Goal: Task Accomplishment & Management: Use online tool/utility

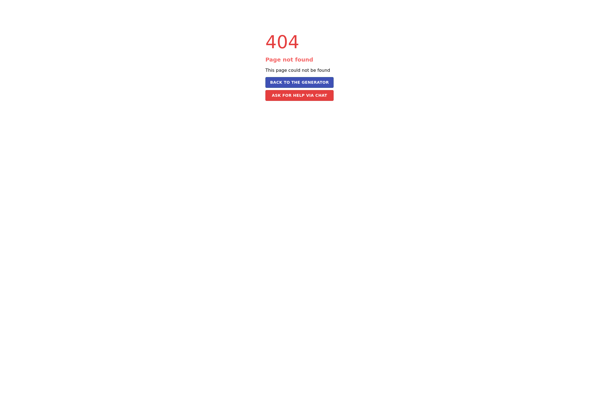
click at [227, 56] on div "404 Page not found This page could not be found Back to the Generator Ask for h…" at bounding box center [299, 56] width 599 height 112
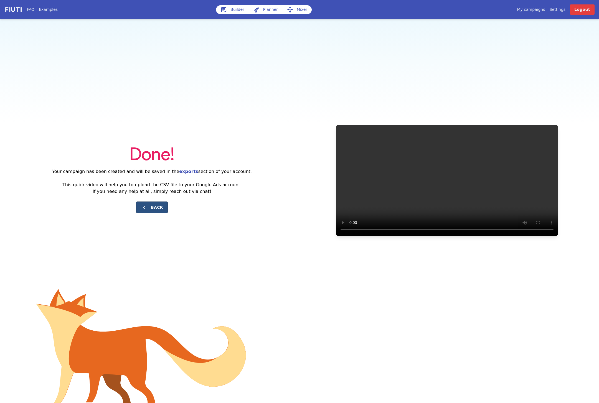
click at [150, 207] on button "Back" at bounding box center [152, 208] width 32 height 12
click at [152, 206] on button "Back" at bounding box center [152, 208] width 32 height 12
click at [218, 11] on link "Builder" at bounding box center [232, 9] width 33 height 9
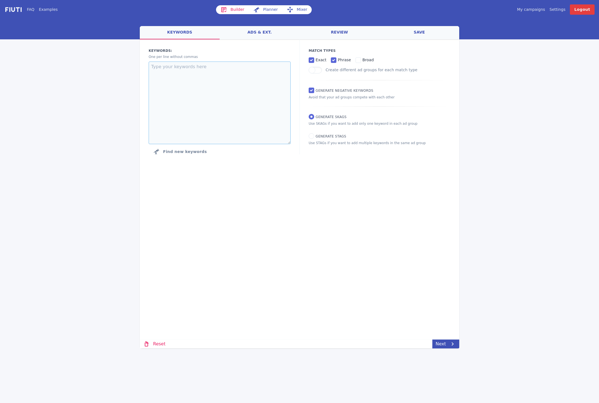
click at [254, 113] on textarea at bounding box center [220, 103] width 142 height 83
paste textarea "[wanderhotel tirol] [sommerurlaub tirol] [wanderhotel österreich] [mountainbike…"
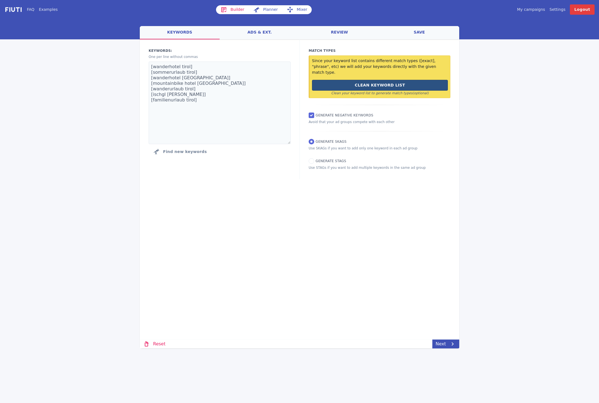
click at [340, 81] on button "Clean Keyword List" at bounding box center [380, 85] width 136 height 11
type textarea "wanderhotel tirol sommerurlaub tirol wanderhotel österreich mountainbike hotel …"
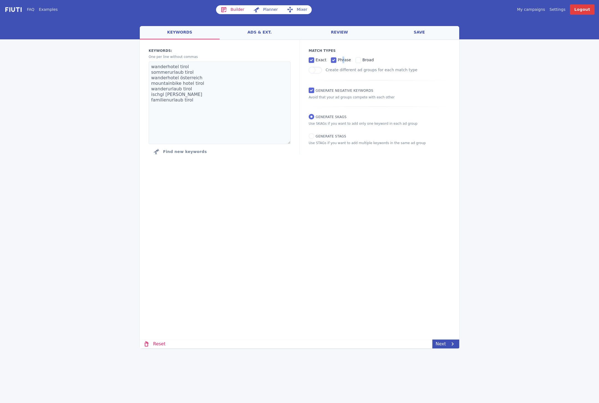
click at [342, 60] on span "phrase" at bounding box center [344, 60] width 13 height 4
click at [338, 59] on span "phrase" at bounding box center [344, 60] width 13 height 4
click at [336, 59] on input "phrase" at bounding box center [334, 60] width 6 height 6
checkbox input "false"
click at [274, 81] on textarea "wanderhotel tirol sommerurlaub tirol wanderhotel österreich mountainbike hotel …" at bounding box center [220, 103] width 142 height 83
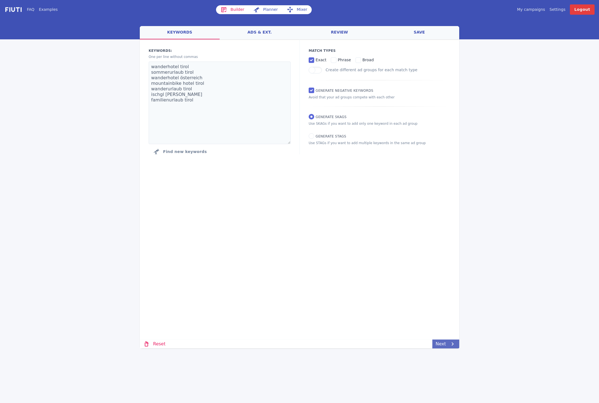
click at [452, 345] on icon at bounding box center [452, 344] width 7 height 7
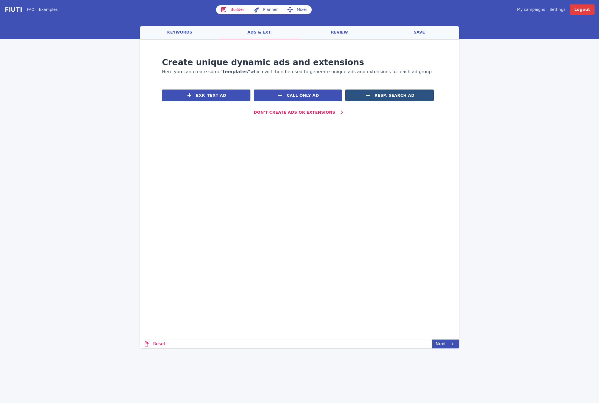
click at [360, 96] on button "Resp. Search Ad" at bounding box center [389, 96] width 88 height 12
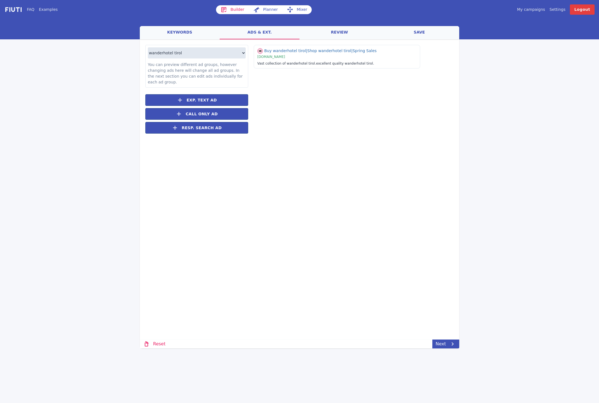
drag, startPoint x: 184, startPoint y: 31, endPoint x: 224, endPoint y: 32, distance: 40.5
click at [184, 31] on link "keywords" at bounding box center [180, 32] width 80 height 13
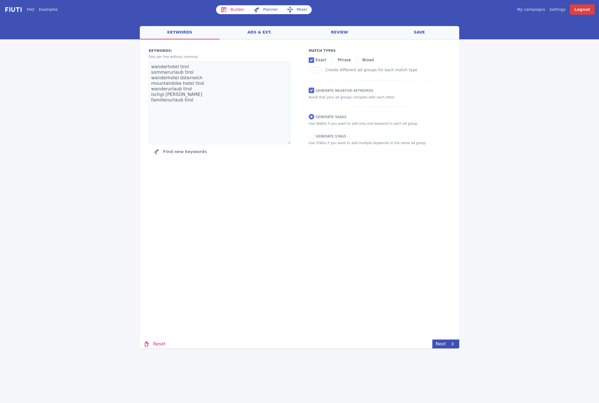
click at [240, 31] on link "ads & ext." at bounding box center [260, 32] width 80 height 13
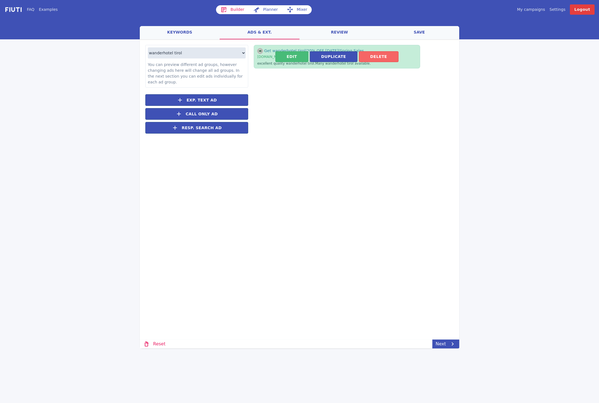
click at [377, 59] on button "Delete" at bounding box center [379, 56] width 40 height 11
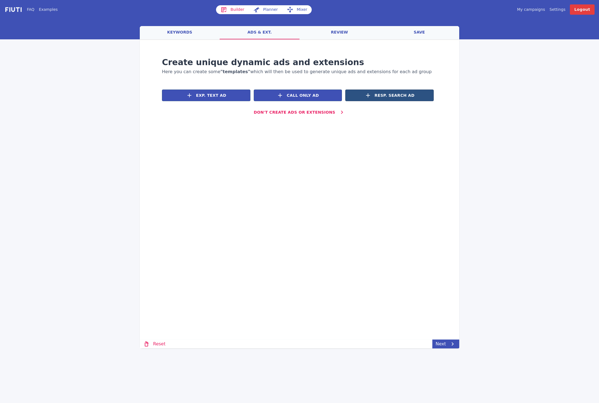
click at [378, 97] on span "Resp. Search Ad" at bounding box center [395, 96] width 40 height 6
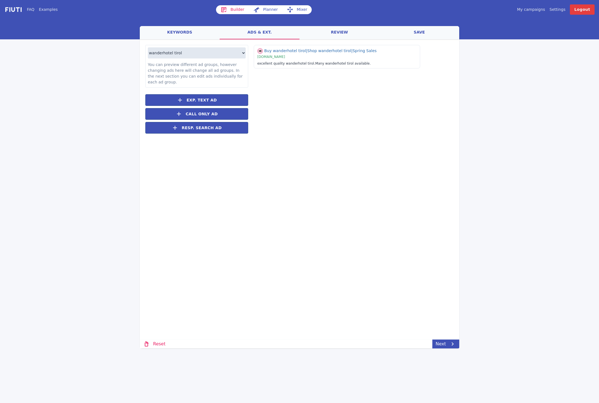
click at [324, 145] on div "Loading... Loading wanderhotel tirol sommerurlaub tirol wanderhotel österreich …" at bounding box center [299, 160] width 319 height 242
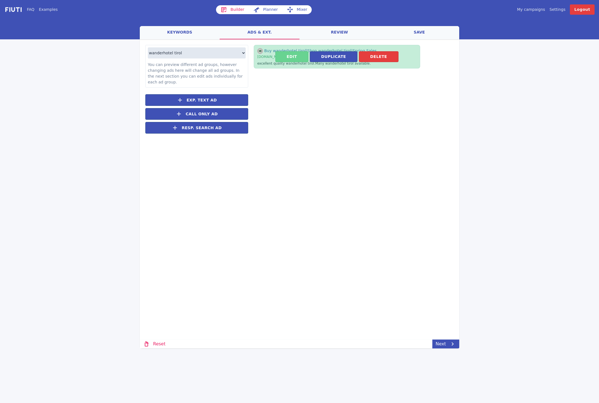
click at [289, 58] on button "Edit" at bounding box center [291, 56] width 33 height 11
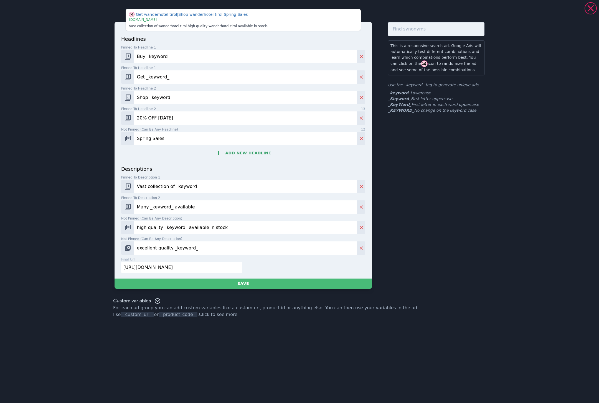
click at [154, 57] on input "Buy _keyword_" at bounding box center [245, 56] width 223 height 13
paste input "_KeyW"
type input "_KeyWord_"
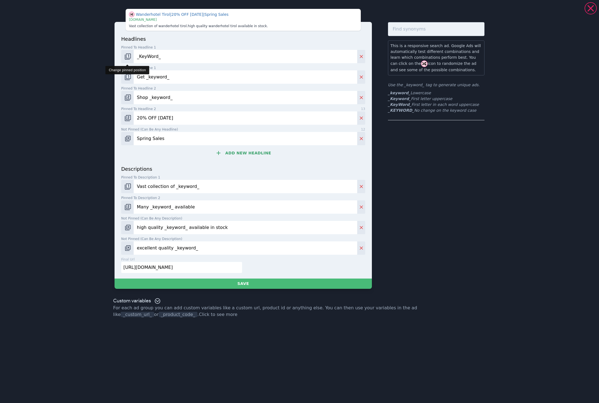
click at [126, 58] on img "Change pinned position" at bounding box center [127, 56] width 7 height 7
click at [128, 58] on img "Change pinned position" at bounding box center [127, 56] width 7 height 7
click at [361, 79] on icon "Delete" at bounding box center [362, 77] width 6 height 6
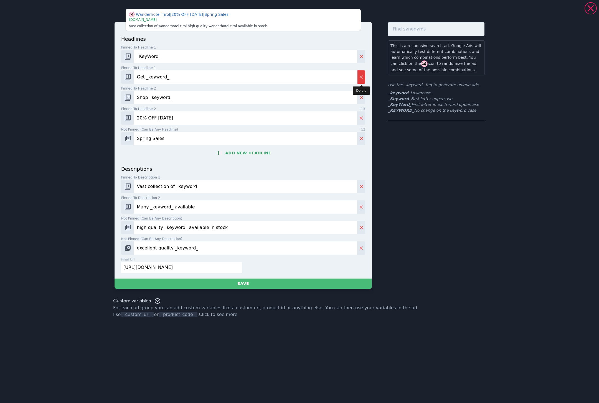
type input "Shop _keyword_"
type input "20% OFF Today"
type input "Spring Sales"
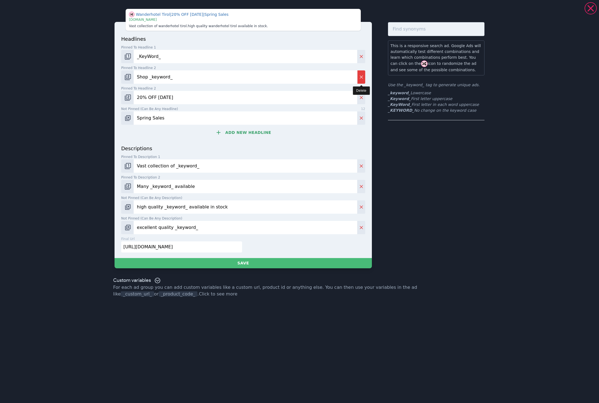
click at [361, 79] on icon "Delete" at bounding box center [362, 77] width 6 height 6
type input "20% OFF Today"
type input "Spring Sales"
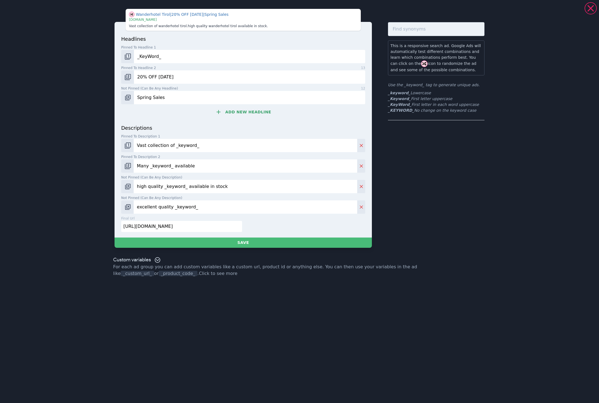
click at [361, 79] on input "20% OFF Today" at bounding box center [249, 76] width 231 height 13
click at [143, 76] on input "20% OFF Today" at bounding box center [249, 76] width 231 height 13
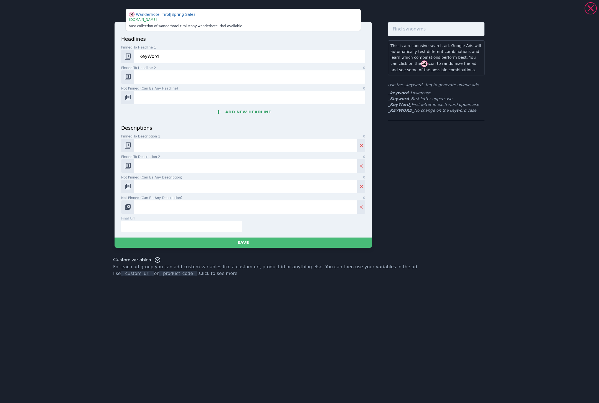
click at [195, 228] on input "text" at bounding box center [181, 226] width 121 height 11
paste input "https://hotel.postsee.at/de/sommer-paznaun"
type input "https://hotel.postsee.at/de/sommer-paznaun"
click at [128, 167] on img "Change pinned position" at bounding box center [127, 166] width 7 height 7
click at [134, 151] on input "Pinned to description 1 0" at bounding box center [245, 145] width 223 height 13
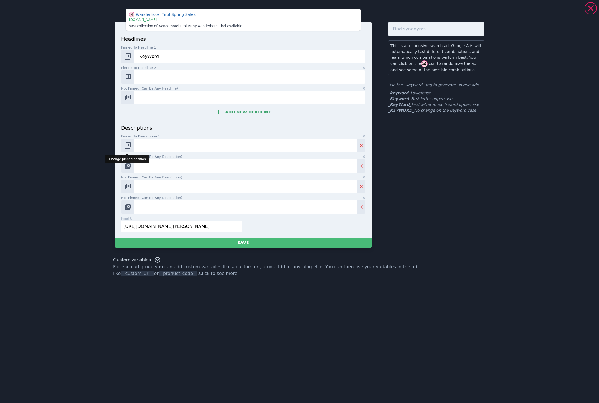
click at [128, 148] on img "Change pinned position" at bounding box center [127, 145] width 7 height 7
click at [128, 149] on button "Change pinned position" at bounding box center [127, 145] width 12 height 13
click at [280, 78] on input "Pinned to headline 2 0" at bounding box center [249, 76] width 231 height 13
paste input "Wanderhotel Post See"
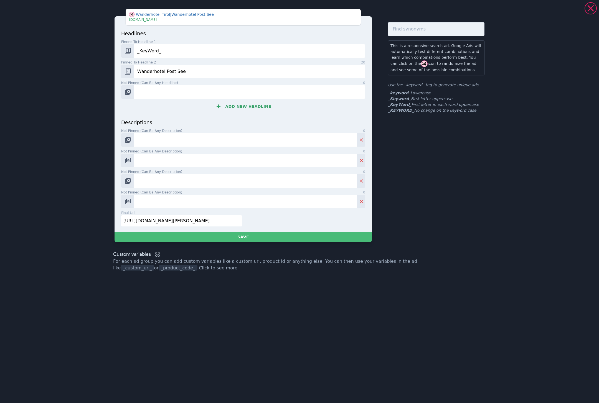
type input "Wanderhotel Post See"
click at [249, 112] on button "Add new headline" at bounding box center [243, 106] width 244 height 11
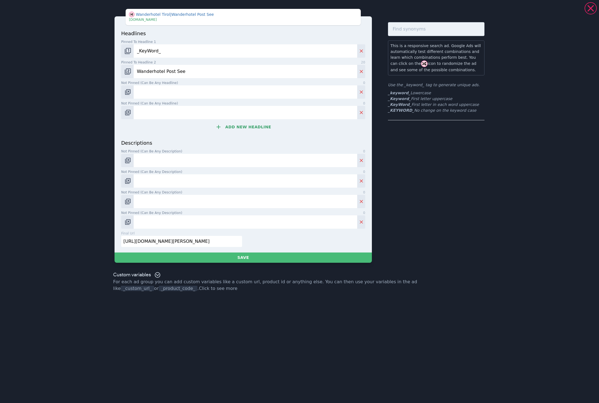
click at [248, 98] on input "Not pinned (Can be any headline) 0" at bounding box center [245, 91] width 223 height 13
click at [166, 92] on input "Not pinned (Can be any headline) 0" at bounding box center [245, 91] width 223 height 13
paste input "Post Hotel See"
type input "Post Hotel See"
click at [128, 90] on img "Change pinned position" at bounding box center [127, 92] width 7 height 7
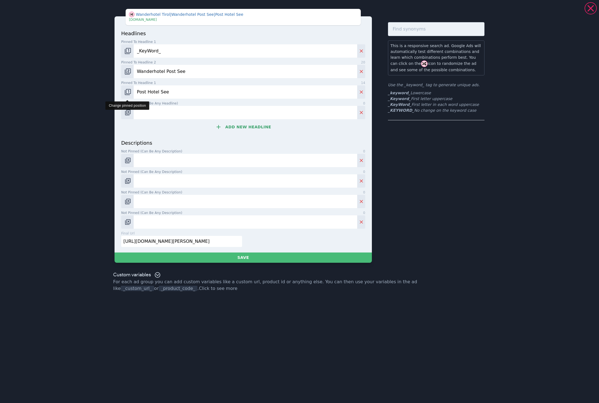
click at [128, 90] on img "Change pinned position" at bounding box center [127, 92] width 7 height 7
click at [129, 72] on img "Change pinned position" at bounding box center [127, 71] width 7 height 7
click at [128, 54] on img "Change pinned position" at bounding box center [127, 51] width 7 height 7
click at [128, 51] on img "Change pinned position" at bounding box center [127, 51] width 7 height 7
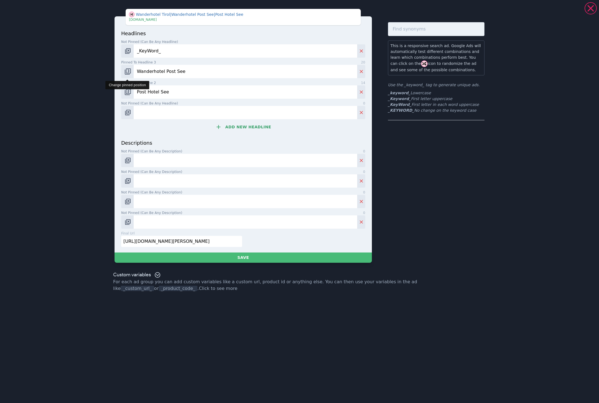
click at [128, 73] on img "Change pinned position" at bounding box center [127, 71] width 7 height 7
click at [128, 92] on img "Change pinned position" at bounding box center [127, 92] width 7 height 7
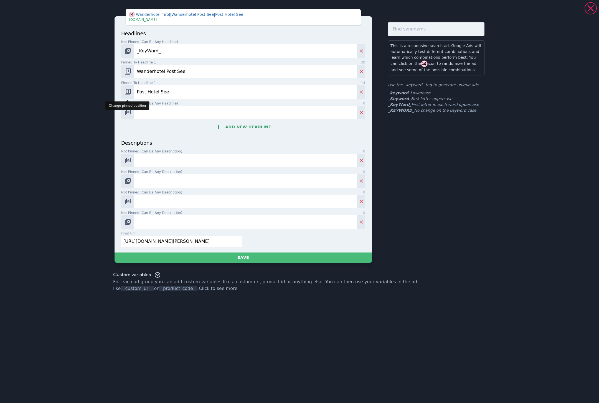
click at [128, 91] on img "Change pinned position" at bounding box center [127, 92] width 7 height 7
click at [129, 94] on img "Change pinned position" at bounding box center [127, 92] width 7 height 7
click at [130, 95] on img "Change pinned position" at bounding box center [127, 92] width 7 height 7
click at [129, 74] on img "Change pinned position" at bounding box center [127, 71] width 7 height 7
click at [129, 76] on button "Change pinned position" at bounding box center [127, 71] width 12 height 13
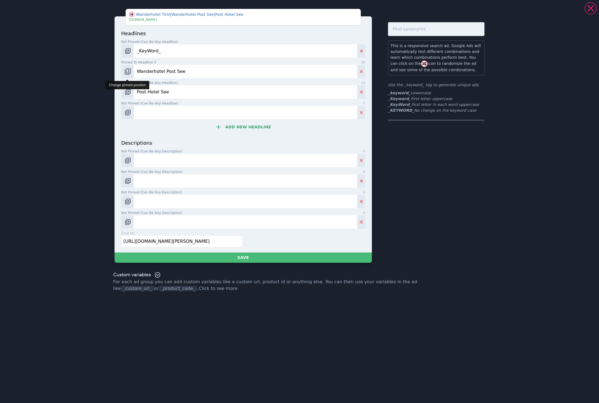
click at [129, 76] on button "Change pinned position" at bounding box center [127, 71] width 12 height 13
click at [143, 110] on input "Not pinned (Can be any headline) 0" at bounding box center [245, 112] width 223 height 13
click at [234, 128] on button "Add new headline" at bounding box center [243, 126] width 244 height 11
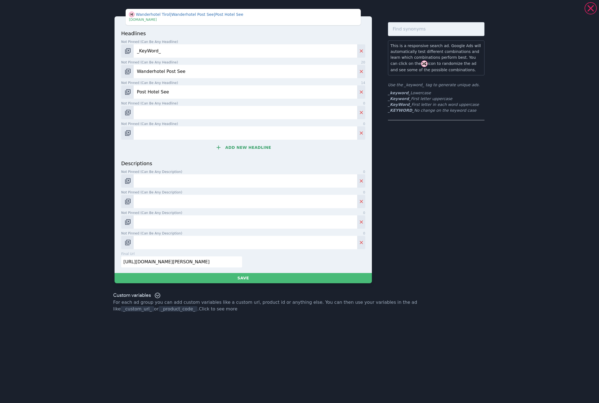
click at [226, 149] on button "Add new headline" at bounding box center [243, 147] width 244 height 11
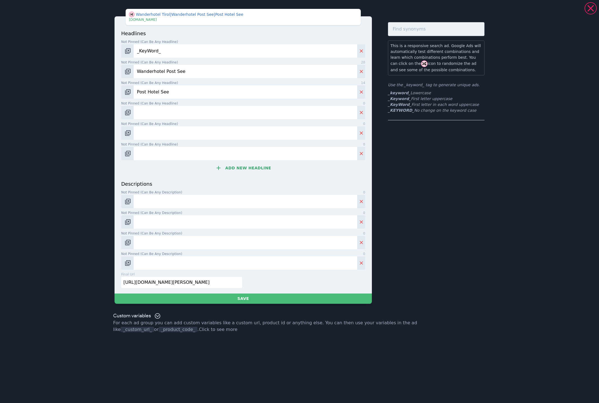
click at [178, 121] on div "headlines Not pinned (Can be any headline) 9 _KeyWord_ Not pinned (Can be any h…" at bounding box center [243, 105] width 244 height 151
click at [178, 115] on input "Not pinned (Can be any headline) 0" at bounding box center [245, 112] width 223 height 13
paste input "4 Sterne Hotel im Paznauntal"
type input "4 Sterne Hotel im Paznauntal"
click at [294, 131] on input "Not pinned (Can be any headline) 0" at bounding box center [245, 132] width 223 height 13
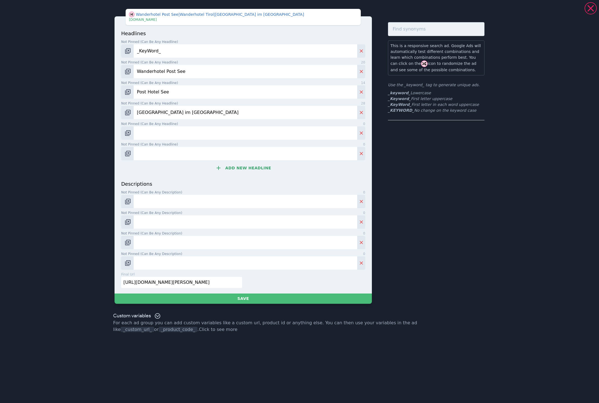
paste input "Bergabenteuer in See, Paznaun"
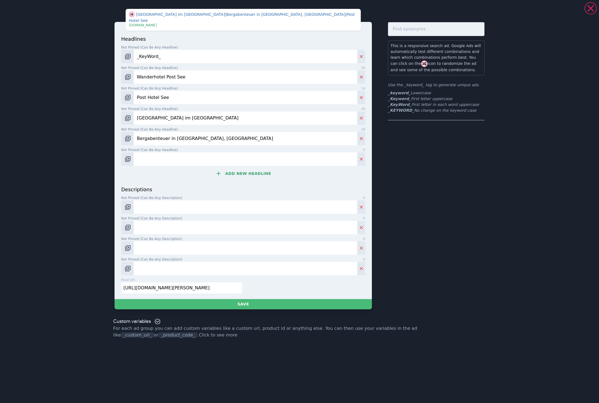
type input "Bergabenteuer in See, Paznaun"
click at [242, 168] on button "Add new headline" at bounding box center [243, 173] width 244 height 11
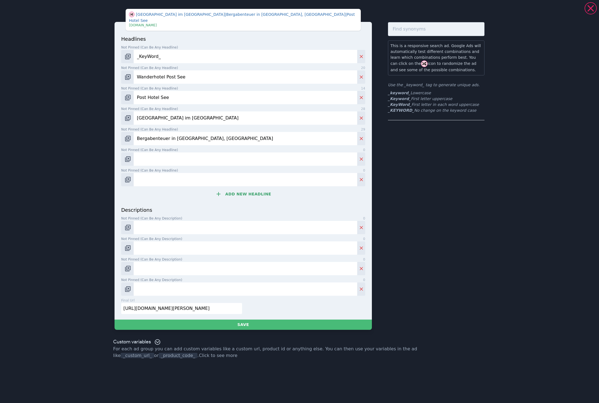
click at [238, 152] on input "Not pinned (Can be any headline) 0" at bounding box center [245, 158] width 223 height 13
paste input "Aktivurlaub im Post Hotel See"
drag, startPoint x: 161, startPoint y: 155, endPoint x: 236, endPoint y: 156, distance: 74.6
click at [236, 156] on input "Aktivurlaub im Post Hotel See" at bounding box center [245, 158] width 223 height 13
drag, startPoint x: 217, startPoint y: 155, endPoint x: 162, endPoint y: 153, distance: 54.9
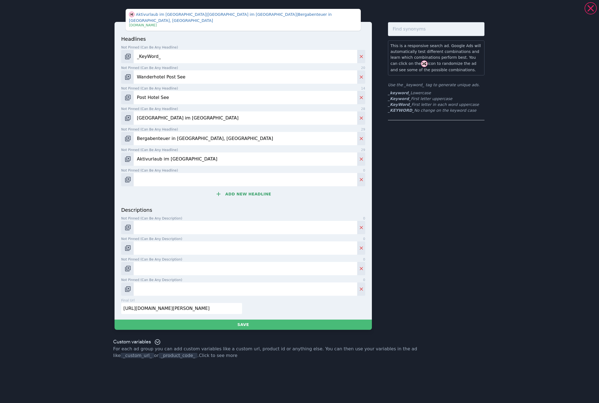
click at [162, 153] on input "Aktivurlaub im Post Hotel See" at bounding box center [245, 158] width 223 height 13
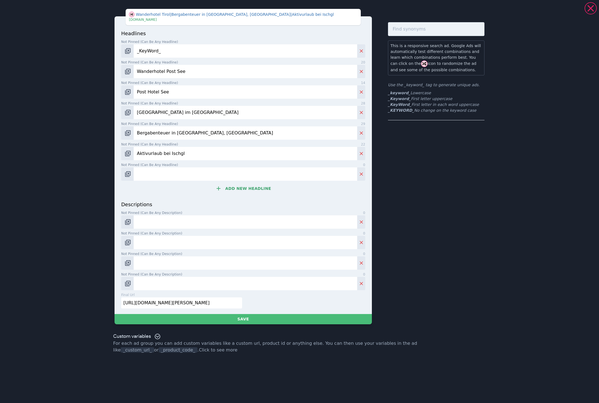
type input "Aktivurlaub bei Ischgl"
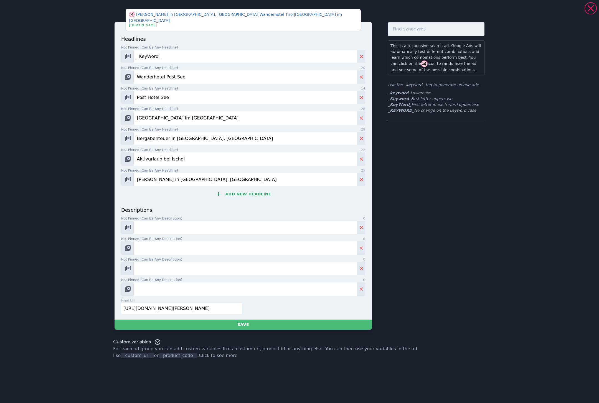
type input "Sommer in Ischgl, Paznaun"
click at [245, 189] on button "Add new headline" at bounding box center [243, 194] width 244 height 11
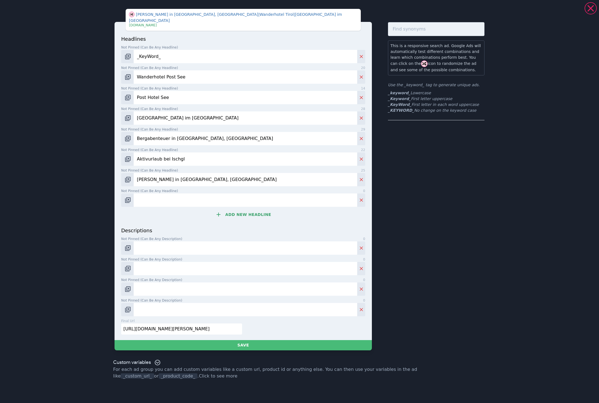
click at [251, 209] on button "Add new headline" at bounding box center [243, 214] width 244 height 11
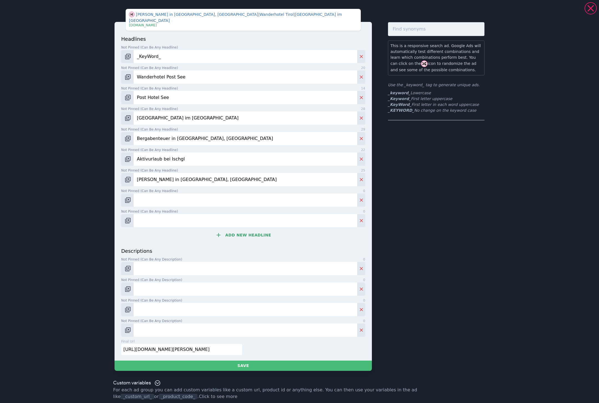
drag, startPoint x: 253, startPoint y: 242, endPoint x: 252, endPoint y: 233, distance: 9.4
click at [253, 247] on p "descriptions" at bounding box center [243, 250] width 244 height 7
click at [252, 233] on button "Add new headline" at bounding box center [243, 235] width 244 height 11
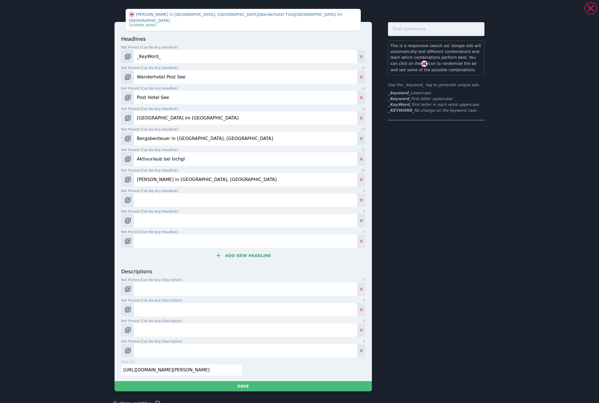
click at [250, 255] on button "Add new headline" at bounding box center [243, 255] width 244 height 11
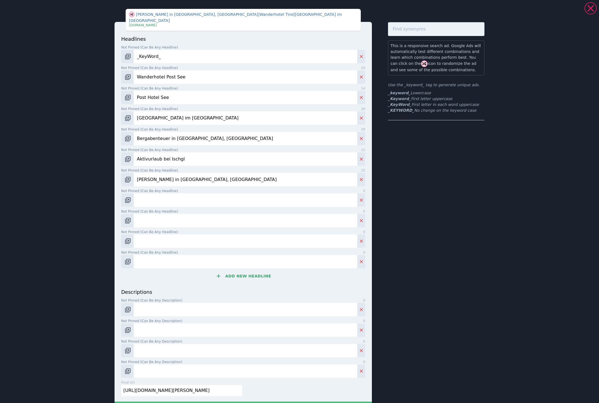
drag, startPoint x: 251, startPoint y: 275, endPoint x: 250, endPoint y: 288, distance: 13.1
click at [251, 275] on button "Add new headline" at bounding box center [243, 276] width 244 height 11
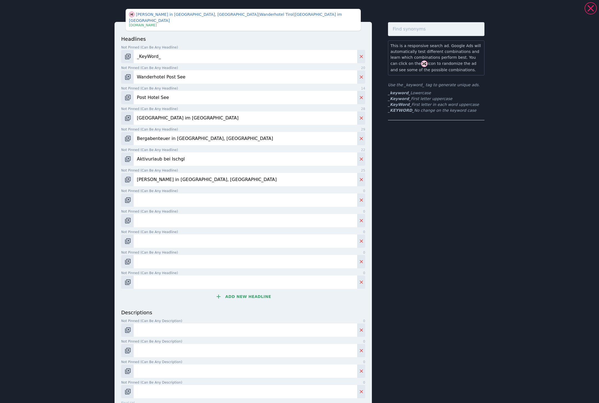
click at [249, 291] on button "Add new headline" at bounding box center [243, 296] width 244 height 11
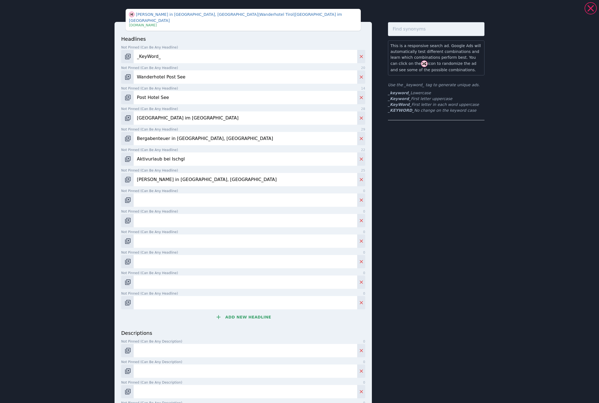
click at [253, 316] on button "Add new headline" at bounding box center [243, 317] width 244 height 11
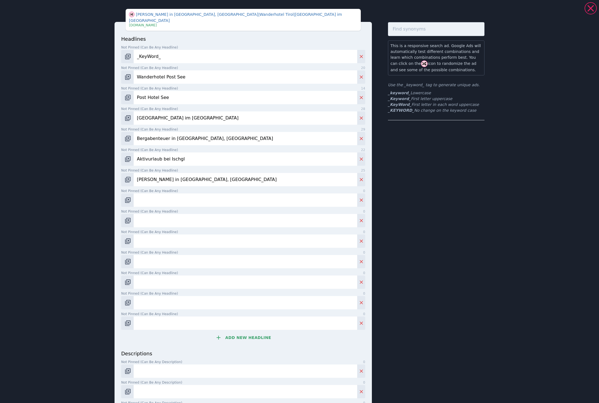
click at [255, 332] on button "Add new headline" at bounding box center [243, 337] width 244 height 11
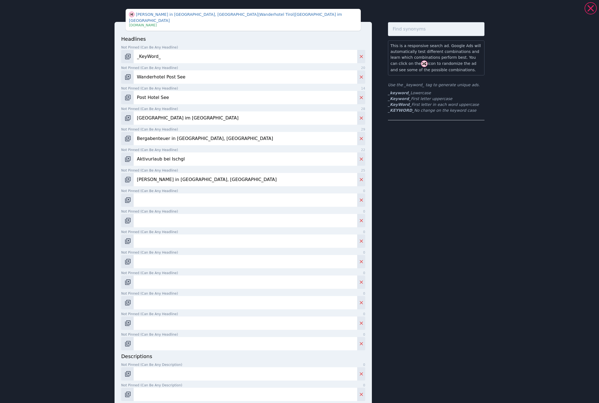
click at [256, 337] on input "Not pinned (Can be any headline) 0" at bounding box center [245, 343] width 223 height 13
click at [169, 340] on input "Not pinned (Can be any headline) 0" at bounding box center [245, 343] width 223 height 13
paste input "Jetzt unverbindlich anfragen"
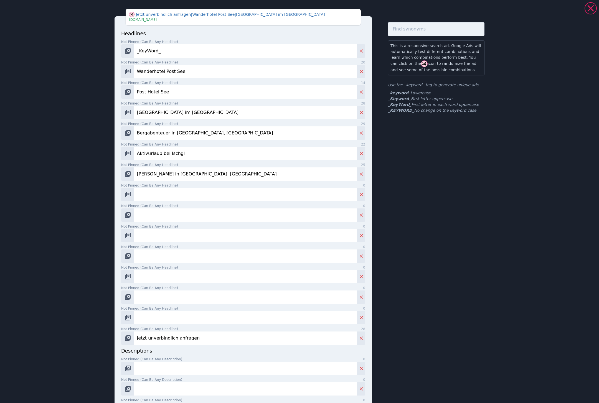
type input "Jetzt unverbindlich anfragen"
click at [185, 318] on input "Not pinned (Can be any headline) 0" at bounding box center [245, 317] width 223 height 13
paste input "Direkt online buchen"
type input "Direkt online buchen"
click at [227, 193] on input "Not pinned (Can be any headline) 0" at bounding box center [245, 194] width 223 height 13
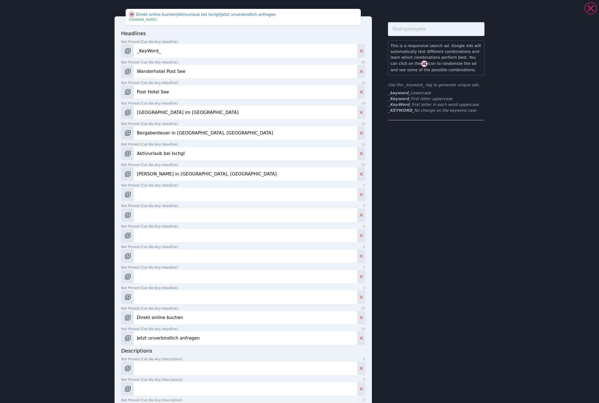
paste input "Familienhotel, Paznaun, Tirol"
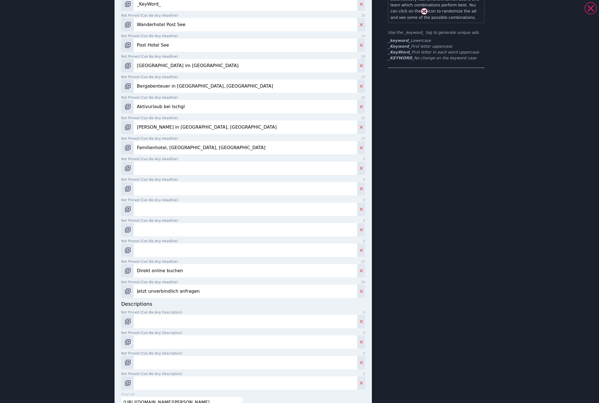
scroll to position [96, 0]
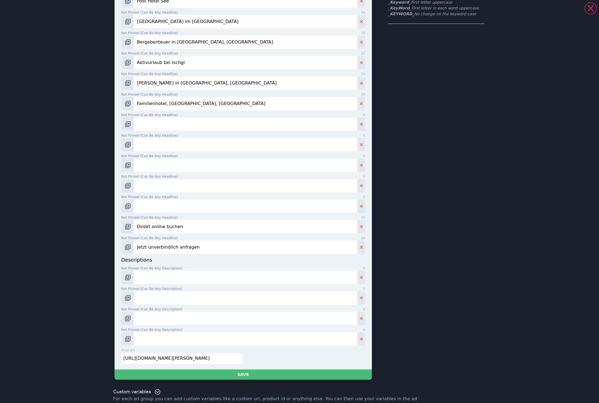
type input "Familienhotel, Paznaun, Tirol"
click at [194, 119] on input "Not pinned (Can be any headline) 0" at bounding box center [245, 124] width 223 height 13
type input "Familienurlaub im Sommer"
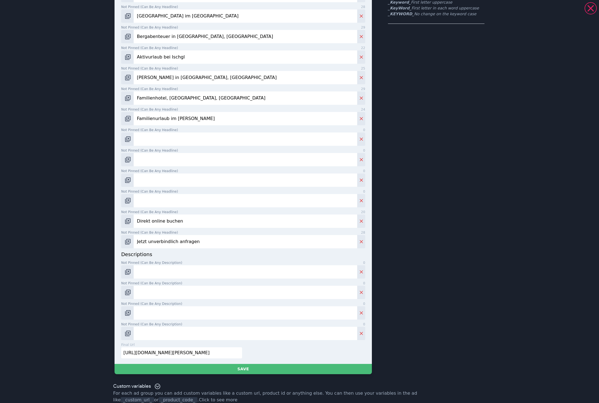
click at [177, 118] on input "Familienurlaub im Sommer" at bounding box center [245, 118] width 223 height 13
click at [228, 138] on input "Not pinned (Can be any headline) 0" at bounding box center [245, 139] width 223 height 13
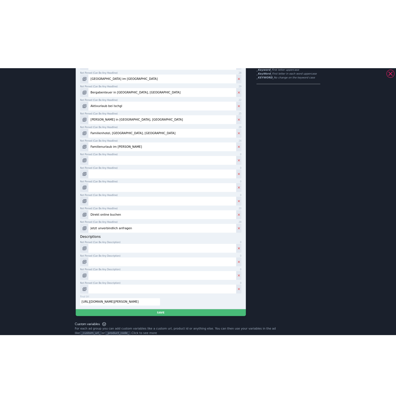
scroll to position [88, 0]
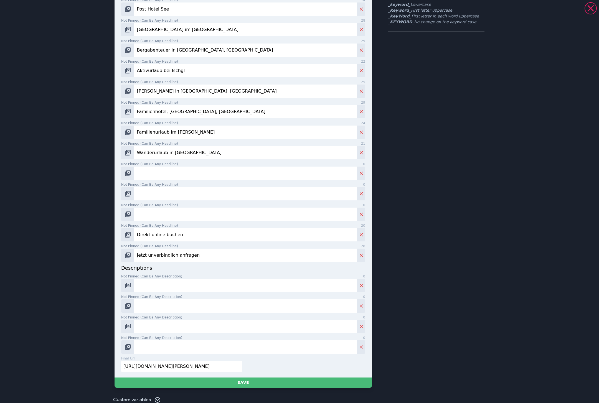
type input "Wanderurlaub in Tirol"
click at [258, 167] on input "Not pinned (Can be any headline) 0" at bounding box center [245, 173] width 223 height 13
click at [159, 167] on input "Not pinned (Can be any headline) 0" at bounding box center [245, 173] width 223 height 13
paste input "Sommerurlaub, Paznaun, Tirol"
type input "Sommerurlaub, Paznaun, Tirol"
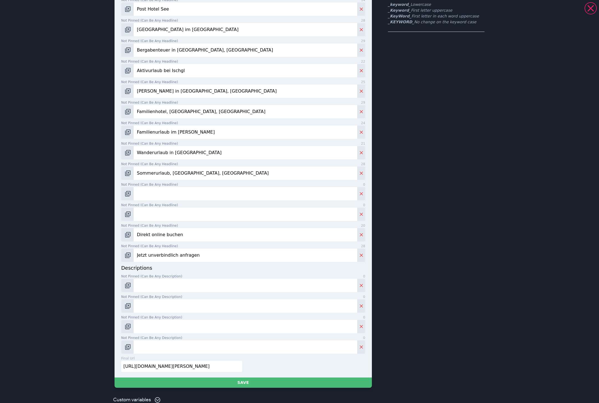
click at [263, 188] on input "Not pinned (Can be any headline) 0" at bounding box center [245, 193] width 223 height 13
paste input "Sommerurlaub in Ischgl"
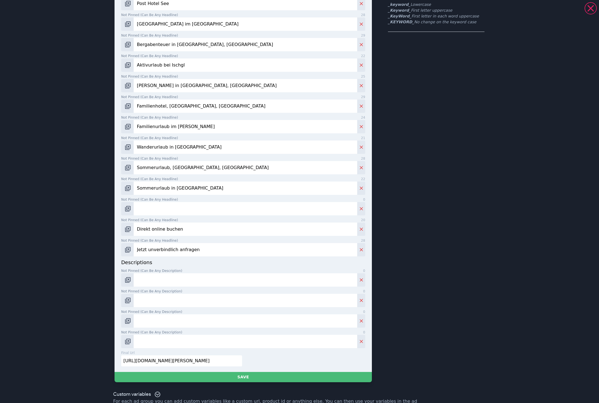
type input "Sommerurlaub in Ischgl"
click at [225, 208] on input "Not pinned (Can be any headline) 0" at bounding box center [245, 208] width 223 height 13
paste input "Wanderurlaub in Ischgl"
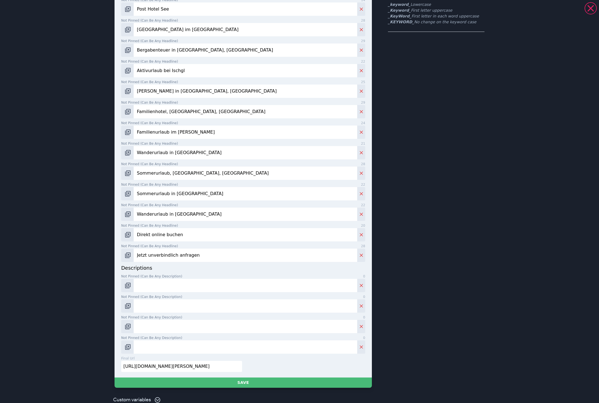
type input "Wanderurlaub in Ischgl"
click at [170, 189] on input "Sommerurlaub in Ischgl" at bounding box center [245, 193] width 223 height 13
click at [169, 189] on input "Sommerurlaub in Ischgl" at bounding box center [245, 193] width 223 height 13
type input "Sommerurlaub bei Ischgl"
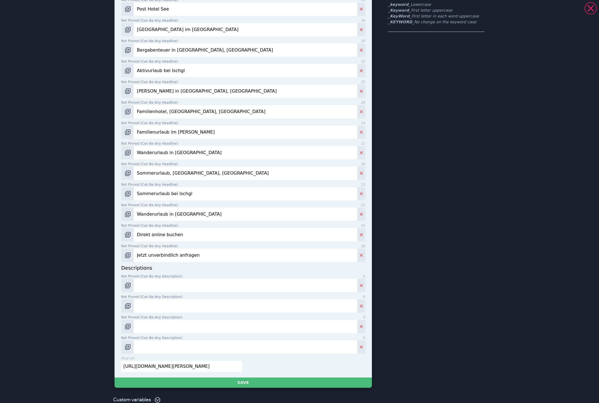
click at [188, 209] on input "Wanderurlaub in Ischgl" at bounding box center [245, 214] width 223 height 13
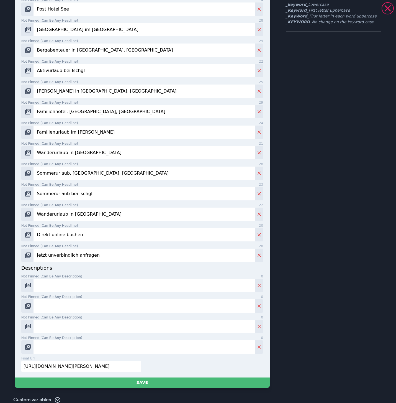
click at [323, 204] on div "This is a responsive search ad. Google Ads will automatically test different co…" at bounding box center [334, 161] width 96 height 454
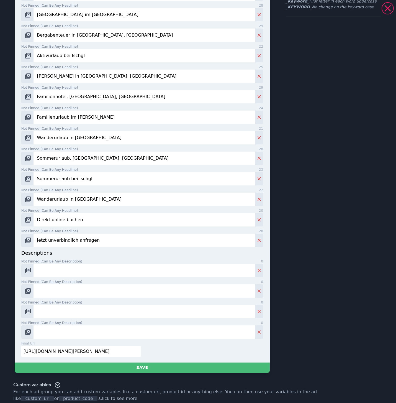
click at [42, 268] on input "Not pinned (Can be any description) 0" at bounding box center [145, 270] width 222 height 13
paste input "Sommer-Highlights im Paznauntal: Jetzt Urlaub im 4* Post Hotel See bei Ischgl b…"
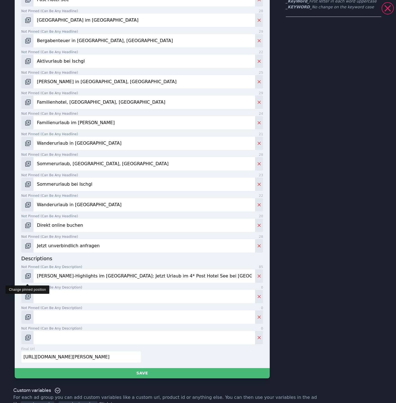
type input "Sommer-Highlights im Paznauntal: Jetzt Urlaub im 4* Post Hotel See bei Ischgl b…"
click at [28, 273] on img "Change pinned position" at bounding box center [28, 276] width 7 height 7
click at [43, 290] on input "Not pinned (Can be any description) 0" at bounding box center [145, 296] width 222 height 13
paste input "Bergfreunde aufgepasst: In wenigen Gehminuten zu den Bergbahnen See. Das Abente…"
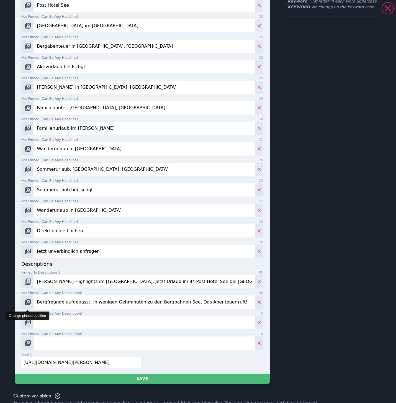
type input "Bergfreunde aufgepasst: In wenigen Gehminuten zu den Bergbahnen See. Das Abente…"
click at [29, 299] on img "Change pinned position" at bounding box center [28, 302] width 7 height 7
click at [96, 317] on input "Not pinned (Can be any description) 0" at bounding box center [145, 322] width 222 height 13
paste input "Plane deinen 4* Wanderurlaub in Tirol mit atemberaubendem Bergpanorama und Natu…"
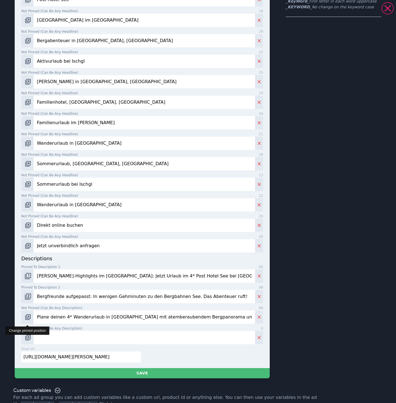
type input "Plane deinen 4* Wanderurlaub in Tirol mit atemberaubendem Bergpanorama und Natu…"
click at [29, 319] on img "Change pinned position" at bounding box center [28, 317] width 7 height 7
click at [25, 299] on img "Change pinned position" at bounding box center [28, 296] width 7 height 7
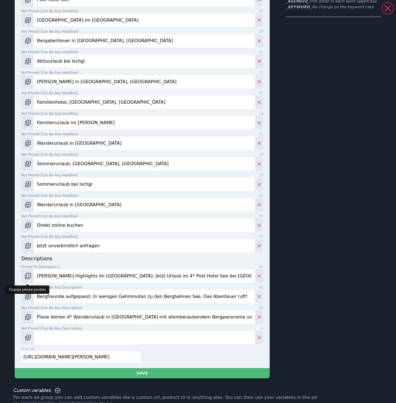
click at [31, 274] on button "Change pinned position" at bounding box center [27, 276] width 12 height 13
click at [29, 272] on button "Change pinned position" at bounding box center [27, 276] width 12 height 13
click at [58, 336] on input "Not pinned (Can be any description) 0" at bounding box center [145, 337] width 222 height 13
paste input "Wanderurlaub mit der ganzen Familie in See, Tirol. Jetzt gemeinsames Bergabente…"
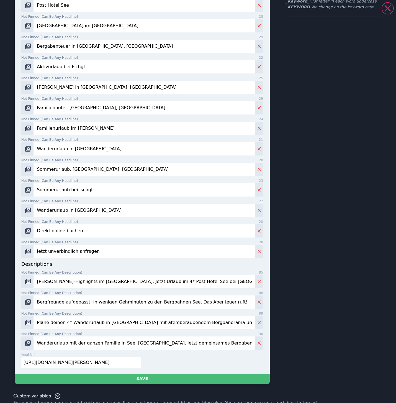
type input "Wanderurlaub mit der ganzen Familie in See, Tirol. Jetzt gemeinsames Bergabente…"
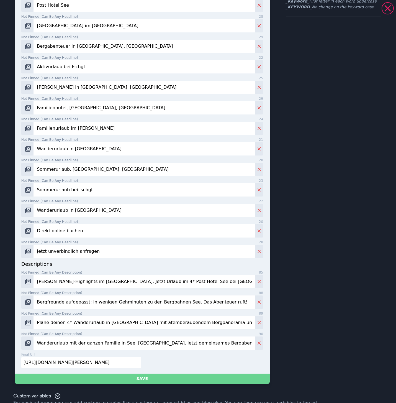
click at [173, 374] on button "Save" at bounding box center [142, 379] width 255 height 10
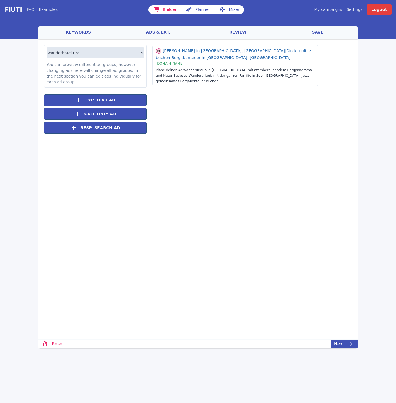
click at [222, 164] on div "Loading... Loading wanderhotel tirol sommerurlaub tirol wanderhotel österreich …" at bounding box center [198, 160] width 319 height 242
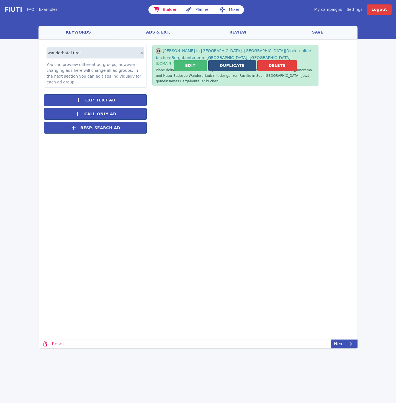
click at [227, 60] on button "Duplicate" at bounding box center [233, 65] width 48 height 11
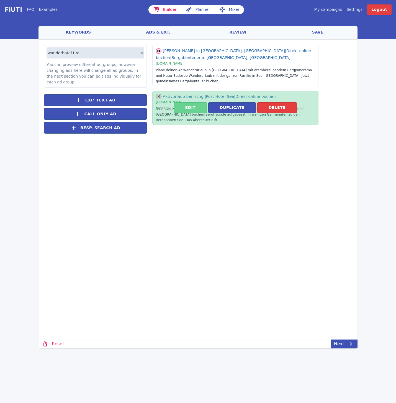
click at [194, 102] on button "Edit" at bounding box center [190, 107] width 33 height 11
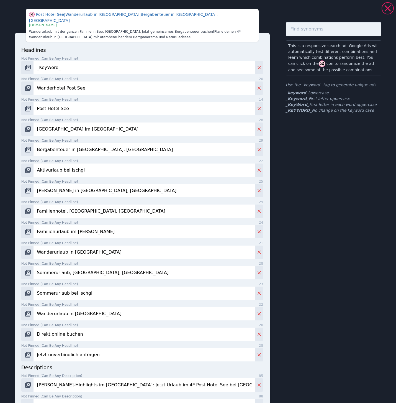
scroll to position [115, 0]
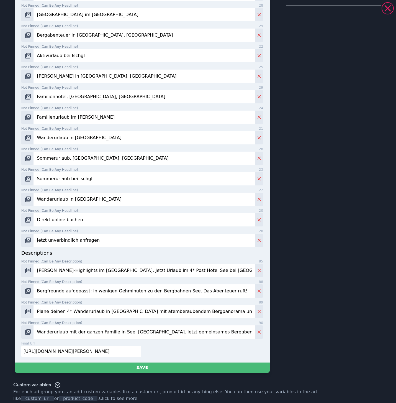
click at [85, 268] on input "Sommer-Highlights im Paznauntal: Jetzt Urlaub im 4* Post Hotel See bei Ischgl b…" at bounding box center [145, 270] width 222 height 13
paste input "Mach mehr aus deinem Tiroler Bergsommer und buche jetzt im Post Hotel See bei I…"
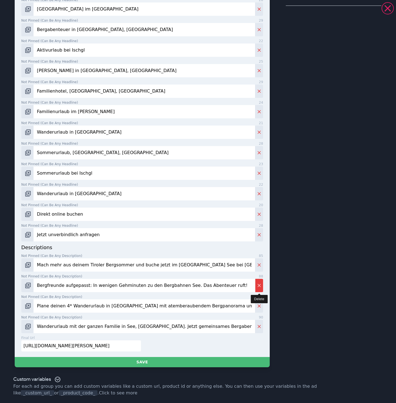
type input "Mach mehr aus deinem Tiroler Bergsommer und buche jetzt im Post Hotel See bei I…"
click at [261, 289] on button "Delete" at bounding box center [259, 285] width 8 height 13
type input "Plane deinen 4* Wanderurlaub in Tirol mit atemberaubendem Bergpanorama und Natu…"
type input "Wanderurlaub mit der ganzen Familie in See, Tirol. Jetzt gemeinsames Bergabente…"
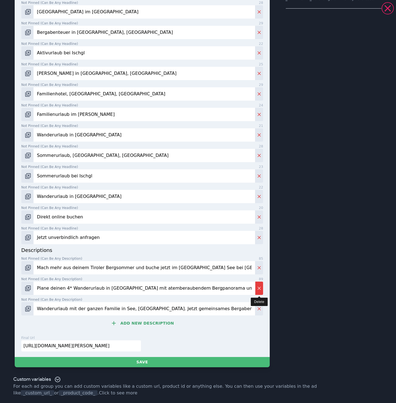
click at [261, 289] on icon "Delete" at bounding box center [260, 289] width 6 height 6
type input "Wanderurlaub mit der ganzen Familie in See, Tirol. Jetzt gemeinsames Bergabente…"
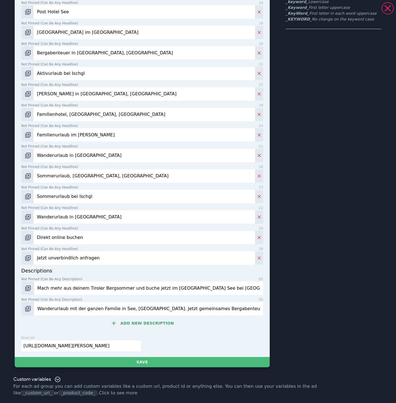
scroll to position [91, 0]
click at [228, 310] on input "Wanderurlaub mit der ganzen Familie in See, Tirol. Jetzt gemeinsames Bergabente…" at bounding box center [148, 308] width 229 height 13
click at [228, 309] on input "Wanderurlaub mit der ganzen Familie in See, Tirol. Jetzt gemeinsames Bergabente…" at bounding box center [148, 308] width 229 height 13
click at [228, 308] on input "Wanderurlaub mit der ganzen Familie in See, Tirol. Jetzt gemeinsames Bergabente…" at bounding box center [148, 308] width 229 height 13
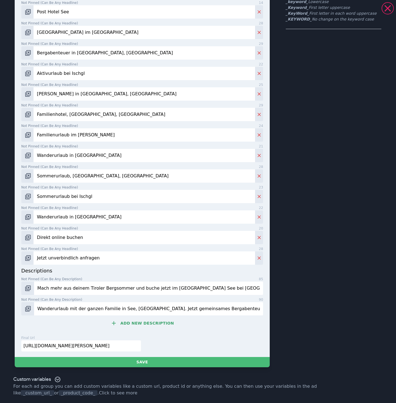
click at [228, 308] on input "Wanderurlaub mit der ganzen Familie in See, Tirol. Jetzt gemeinsames Bergabente…" at bounding box center [148, 308] width 229 height 13
click at [163, 322] on button "Add new description" at bounding box center [142, 323] width 242 height 11
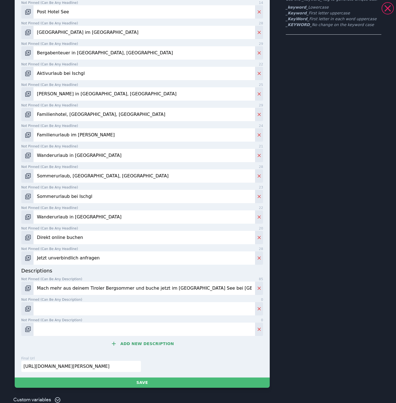
click at [158, 342] on button "Add new description" at bounding box center [142, 343] width 242 height 11
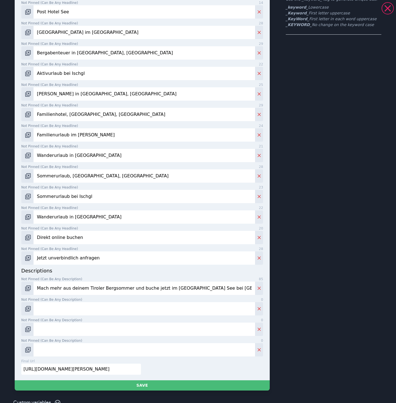
click at [170, 308] on input "Not pinned (Can be any description) 0" at bounding box center [145, 308] width 222 height 13
paste input "Wohlfühlmomente und Entspannung in der Genussregion Paznaun. Ein Urlaub wie kei…"
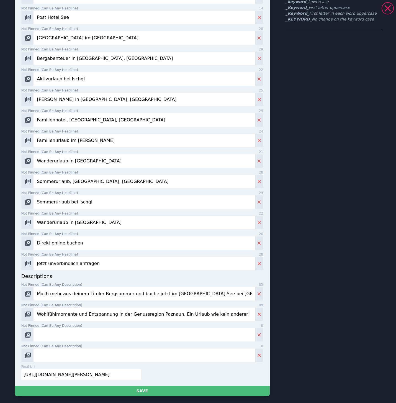
type input "Wohlfühlmomente und Entspannung in der Genussregion Paznaun. Ein Urlaub wie kei…"
click at [112, 328] on input "Not pinned (Can be any description) 0" at bounding box center [145, 334] width 222 height 13
paste input "Frische Bergluft und alpiner Charme. Dein Wohlfühlurlaub für die ganze Familie …"
type input "Frische Bergluft und alpiner Charme. Dein Wohlfühlurlaub für die ganze Familie …"
click at [140, 349] on input "Not pinned (Can be any description) 0" at bounding box center [145, 355] width 222 height 13
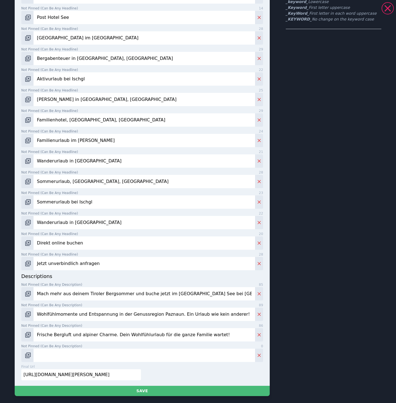
paste input "Nur wenige Gehminuten zu den Bergbahnen See. Bereit für ein unvergessliches Ber…"
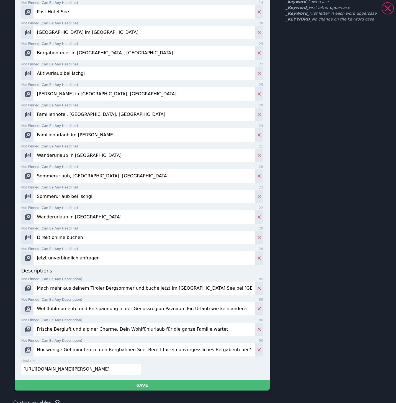
type input "Nur wenige Gehminuten zu den Bergbahnen See. Bereit für ein unvergessliches Ber…"
click at [152, 391] on div "Direkt online buchen | Familienurlaub im Sommer | Aktivurlaub bei Ischgl | www.…" at bounding box center [198, 154] width 396 height 486
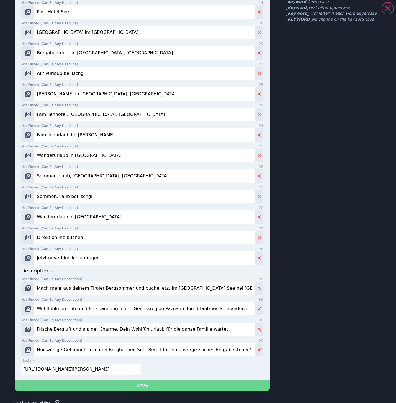
click at [154, 387] on button "Save" at bounding box center [142, 385] width 255 height 10
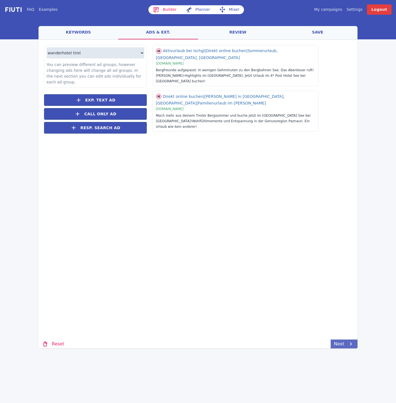
click at [353, 343] on icon at bounding box center [351, 344] width 7 height 7
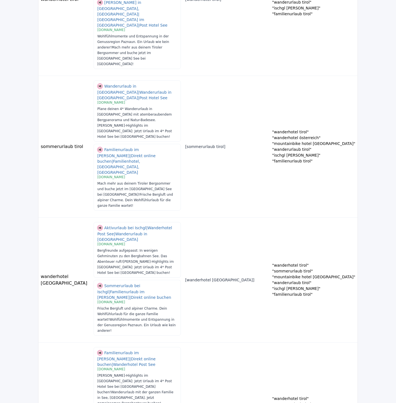
scroll to position [197, 0]
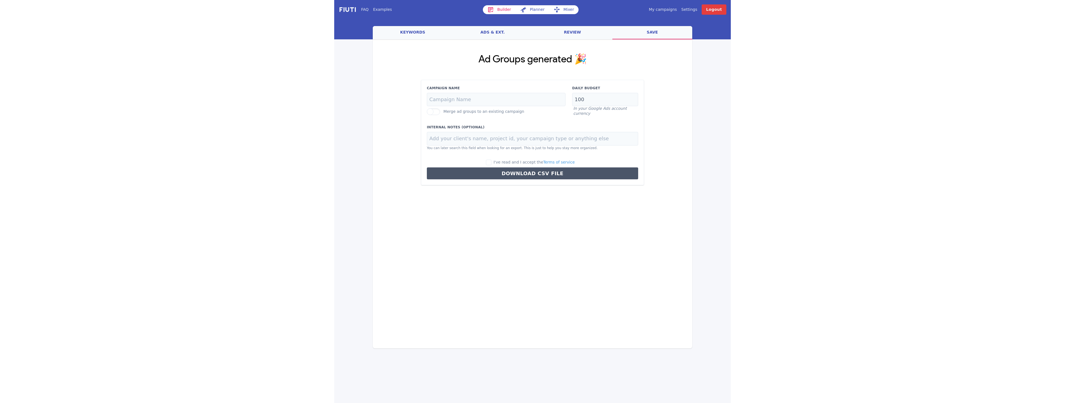
scroll to position [0, 0]
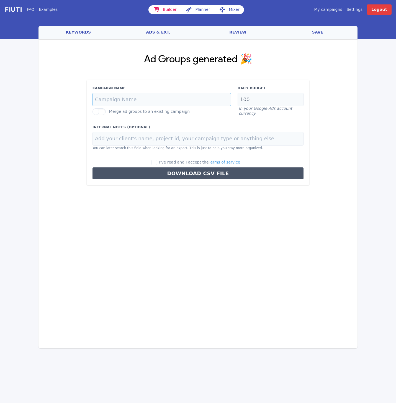
click at [132, 101] on input "Campaign Name" at bounding box center [162, 100] width 139 height 14
type input "sommer-dch-de"
type input "14"
click at [148, 144] on input at bounding box center [198, 139] width 211 height 14
type input "Post See"
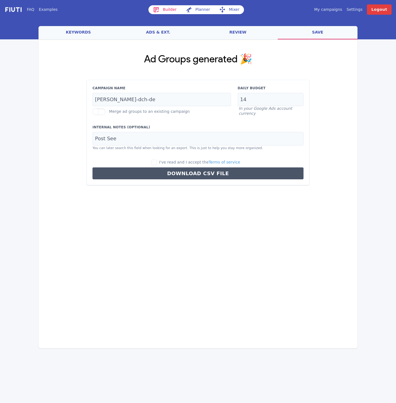
click at [102, 111] on label at bounding box center [99, 111] width 13 height 7
click at [0, 0] on input "Merge ad groups to an existing campaign" at bounding box center [0, 0] width 0 height 0
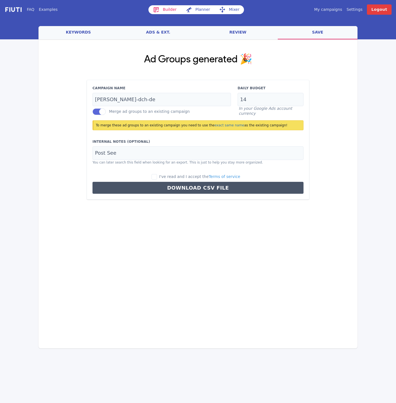
click at [106, 115] on div "Campaign Name sommer-dch-de Merge ad groups to an existing campaign Daily Budge…" at bounding box center [198, 140] width 223 height 120
click at [103, 113] on label at bounding box center [99, 111] width 13 height 7
click at [0, 0] on input "Merge ad groups to an existing campaign" at bounding box center [0, 0] width 0 height 0
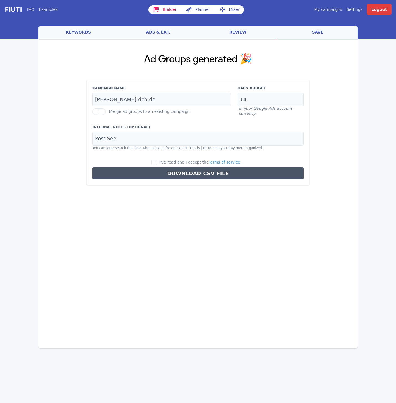
click at [160, 163] on label "I've read and I accept the Terms of service" at bounding box center [196, 162] width 89 height 6
click at [157, 163] on input "I've read and I accept the Terms of service" at bounding box center [155, 163] width 6 height 6
checkbox input "true"
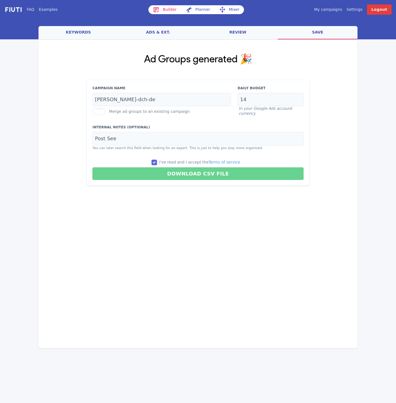
click at [160, 175] on button "Download CSV File" at bounding box center [198, 173] width 211 height 12
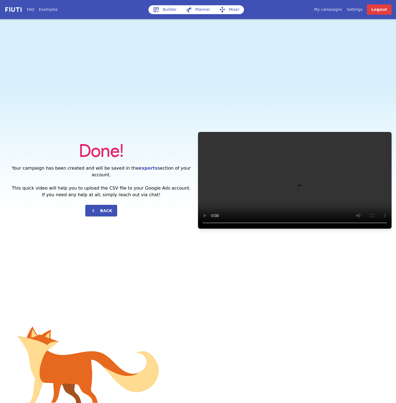
click at [337, 85] on div "Done! Your campaign has been created and will be saved in the exports section o…" at bounding box center [198, 180] width 396 height 322
